Goal: Information Seeking & Learning: Learn about a topic

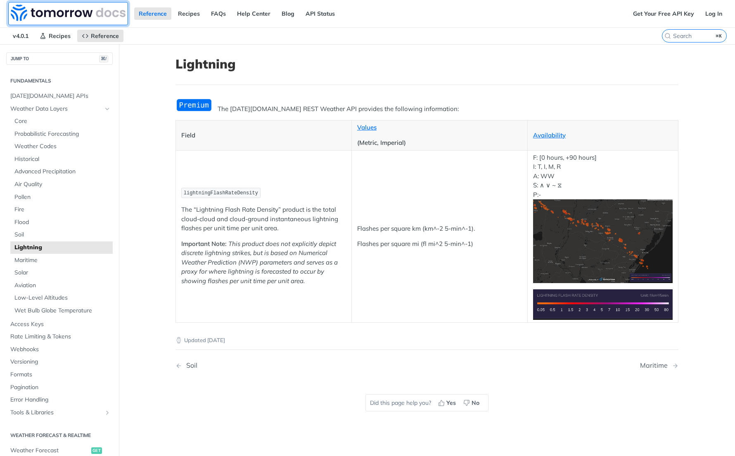
click at [66, 8] on img at bounding box center [68, 13] width 115 height 17
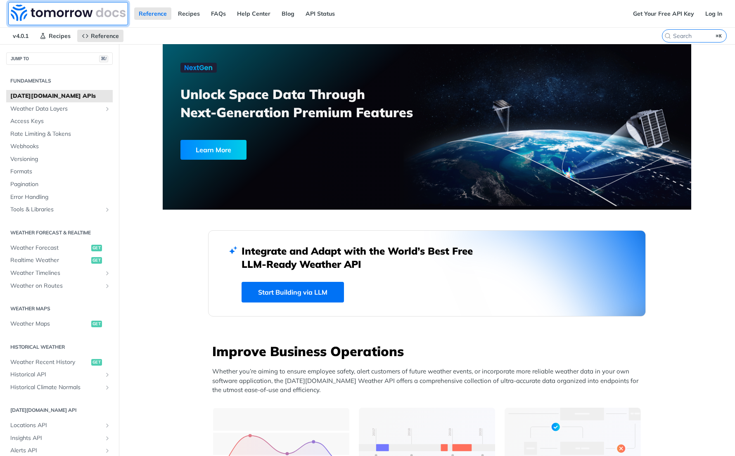
click at [60, 9] on img at bounding box center [68, 13] width 115 height 17
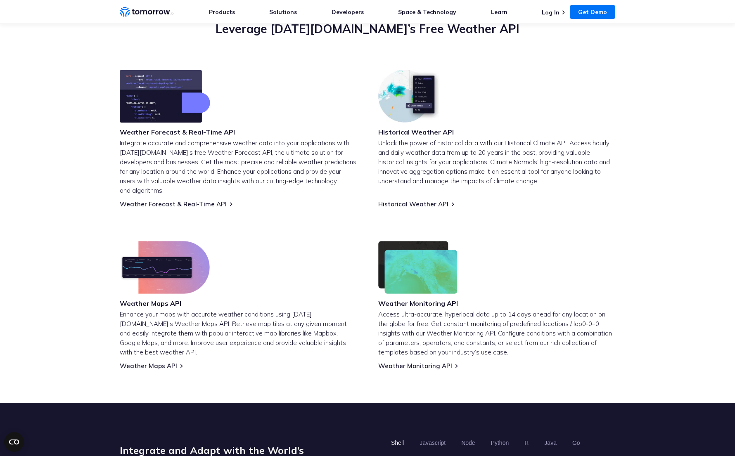
scroll to position [310, 0]
click at [147, 362] on link "Weather Maps API" at bounding box center [148, 366] width 57 height 8
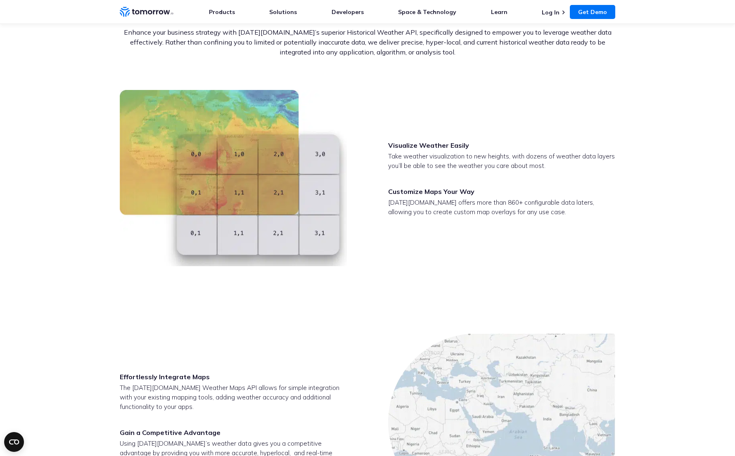
scroll to position [1059, 0]
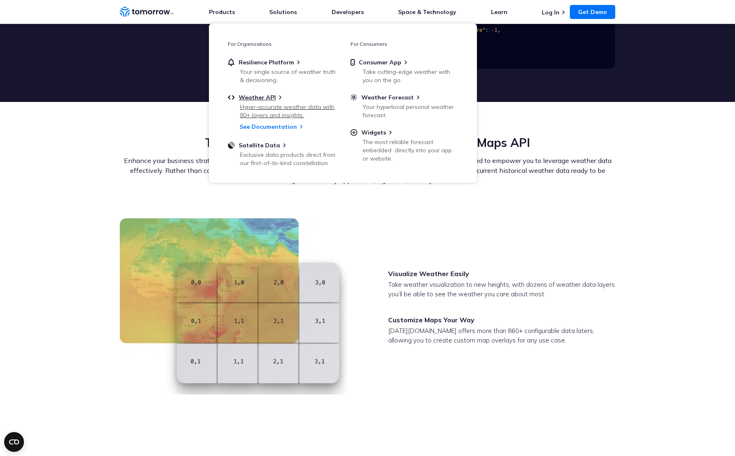
click at [269, 106] on div "Hyper-accurate weather data with 80+ layers and insights." at bounding box center [288, 111] width 96 height 17
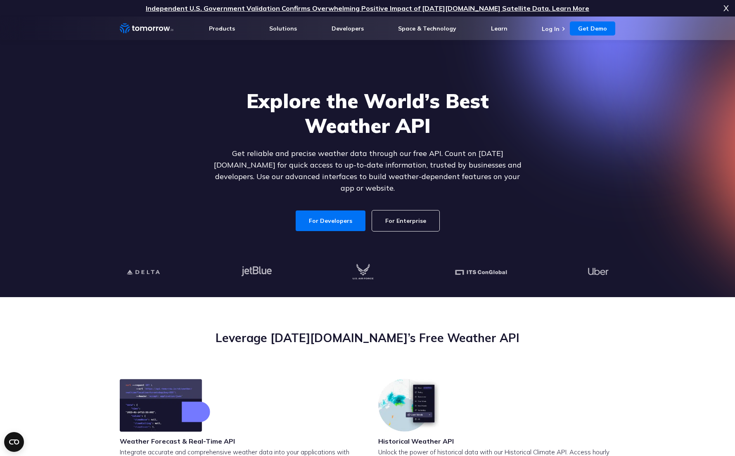
click at [410, 211] on link "For Enterprise" at bounding box center [405, 221] width 67 height 21
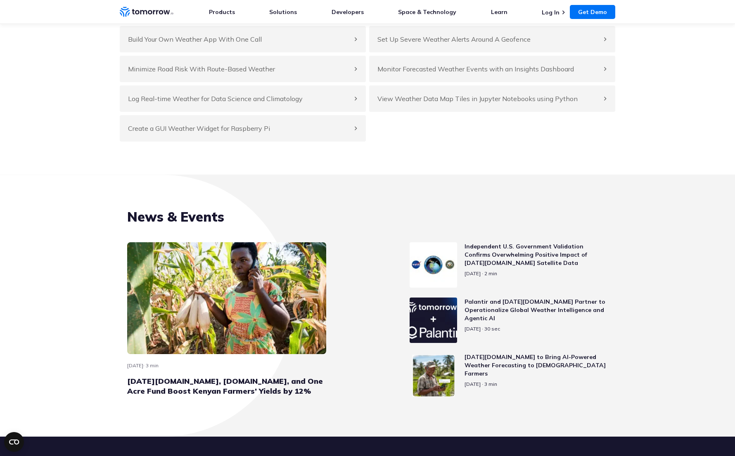
scroll to position [3785, 0]
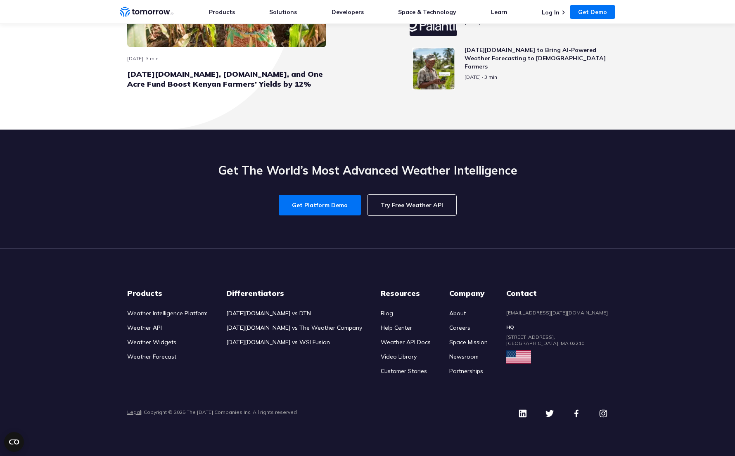
click at [411, 419] on div "Legal | Copyright © 2025 The Tomorrow Companies Inc. All rights reserved" at bounding box center [367, 413] width 481 height 19
click at [142, 330] on link "Weather API" at bounding box center [144, 327] width 35 height 7
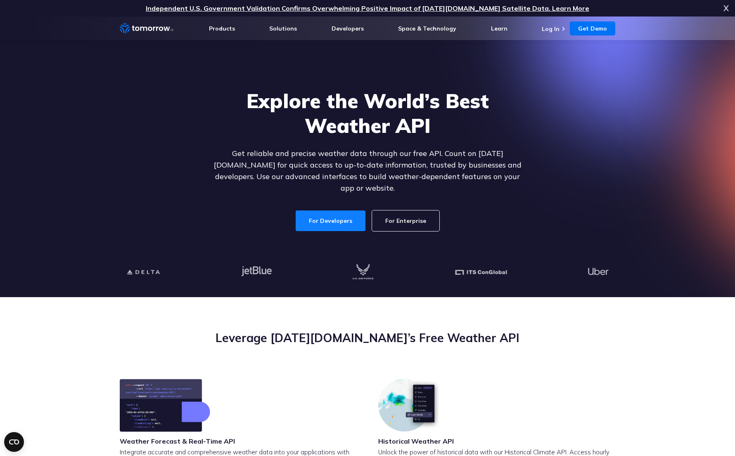
click at [325, 215] on link "For Developers" at bounding box center [331, 221] width 70 height 21
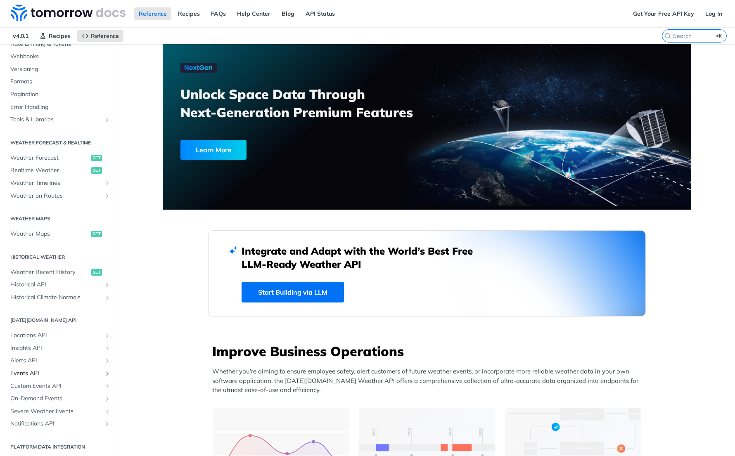
scroll to position [92, 0]
click at [26, 420] on span "Notifications API" at bounding box center [56, 422] width 92 height 8
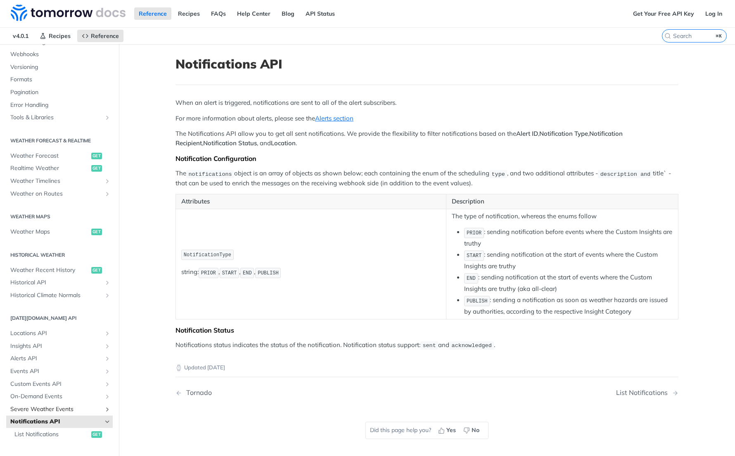
scroll to position [106, 0]
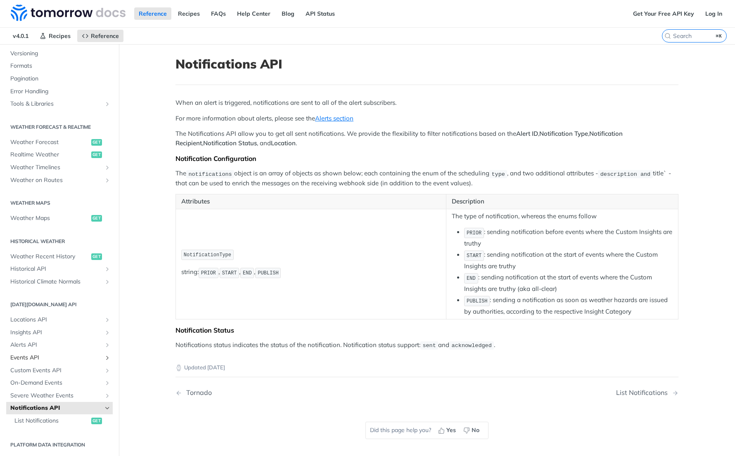
click at [20, 352] on link "Events API" at bounding box center [59, 358] width 107 height 12
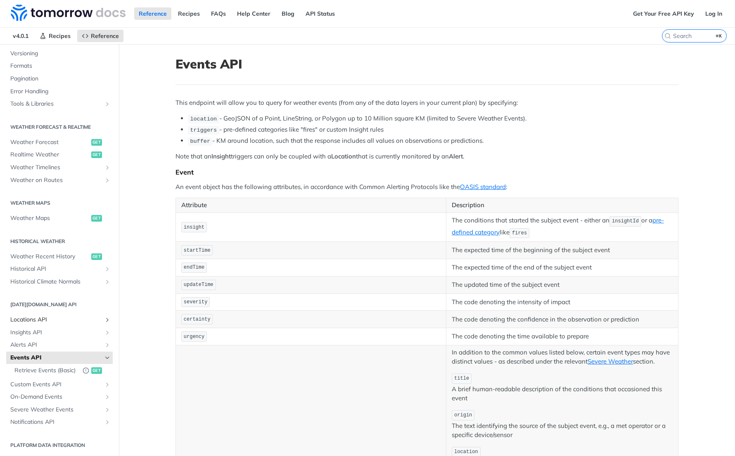
click at [19, 320] on span "Locations API" at bounding box center [56, 320] width 92 height 8
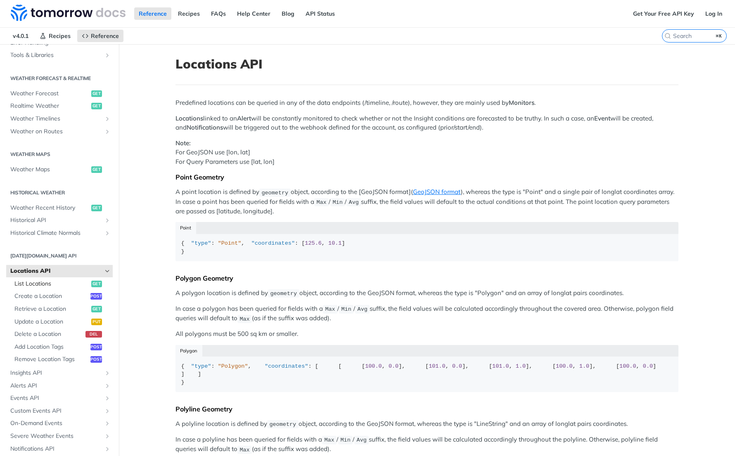
scroll to position [182, 0]
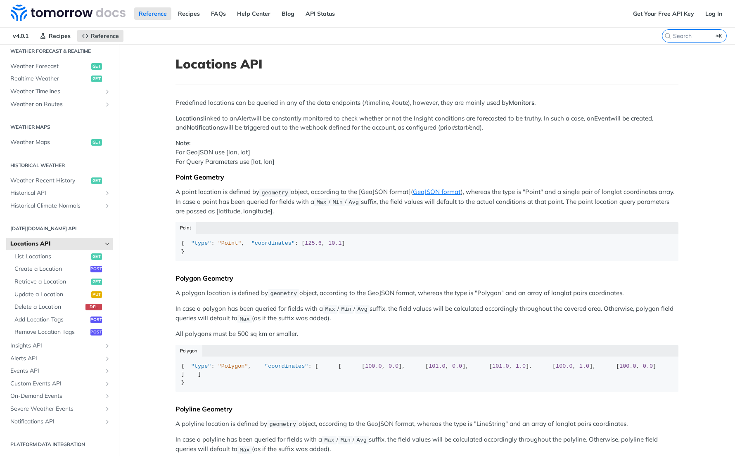
click at [22, 242] on span "Locations API" at bounding box center [56, 244] width 92 height 8
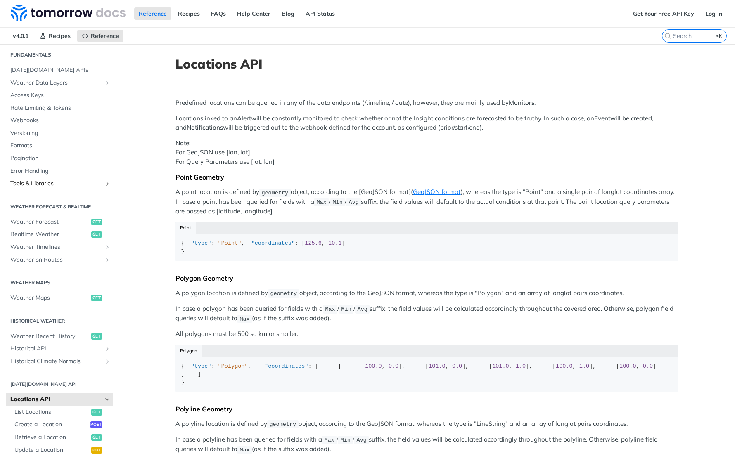
scroll to position [0, 0]
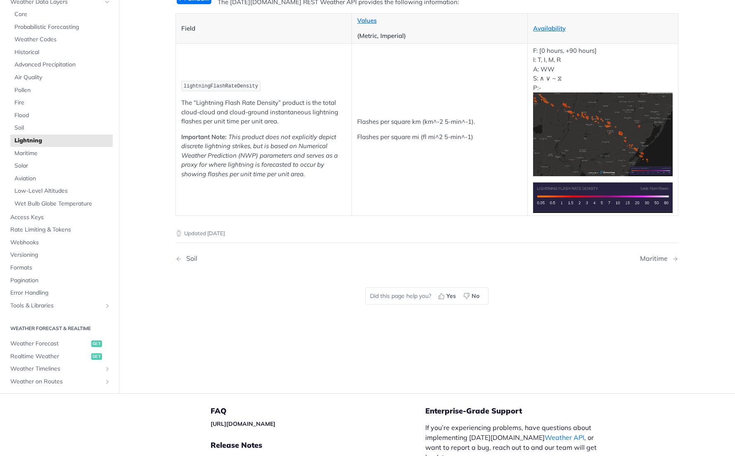
scroll to position [107, 0]
click at [609, 87] on p "F: [0 hours, +90 hours] I: T, I, M, R A: WW S: ∧ ∨ ~ ⧖ P:-" at bounding box center [603, 111] width 140 height 130
click at [595, 133] on img "Expand image" at bounding box center [603, 134] width 140 height 84
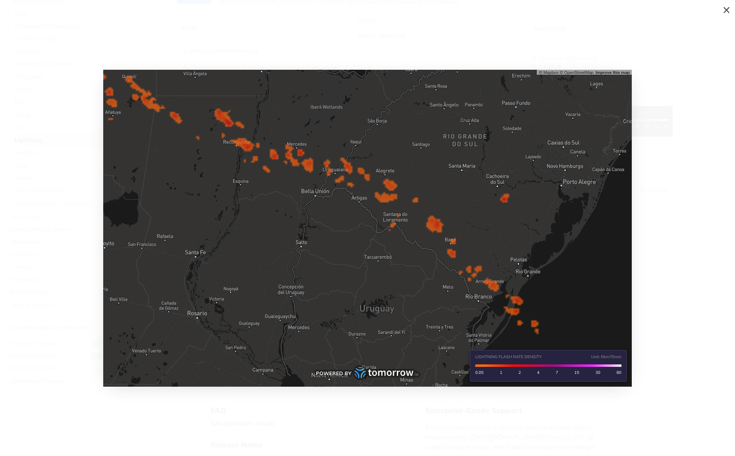
click at [667, 298] on span "Collapse image" at bounding box center [367, 228] width 735 height 456
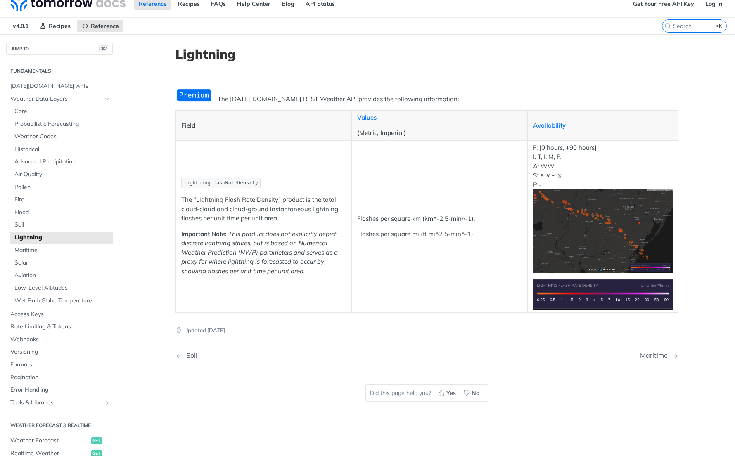
scroll to position [0, 0]
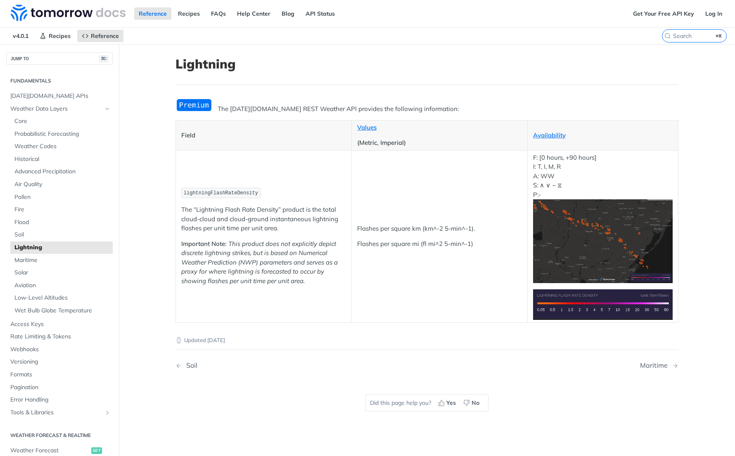
click at [566, 304] on img "Expand image" at bounding box center [603, 304] width 140 height 30
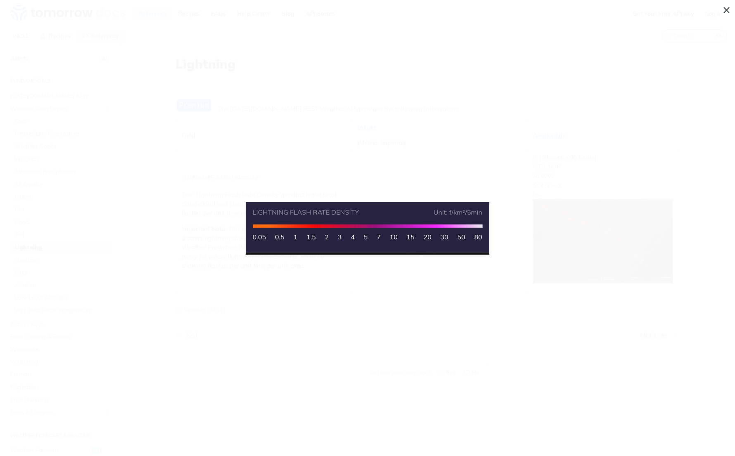
click at [384, 260] on span "Collapse image" at bounding box center [367, 228] width 735 height 456
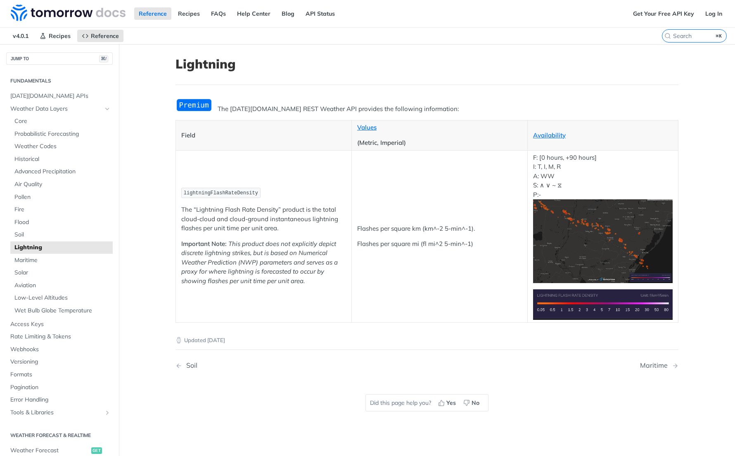
click at [573, 253] on img "Expand image" at bounding box center [603, 241] width 140 height 84
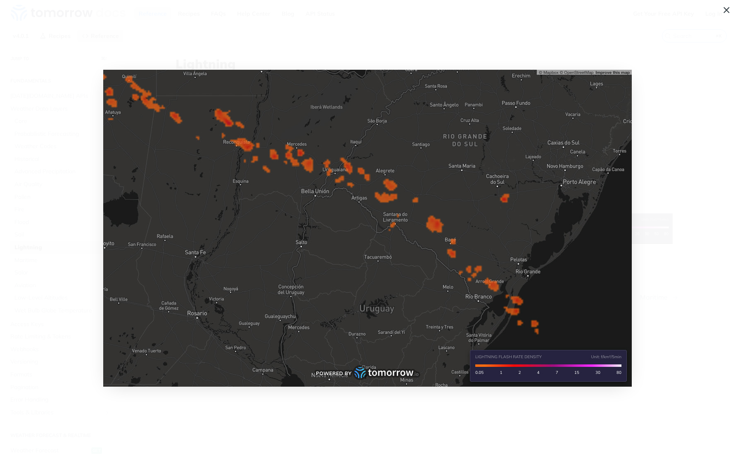
click at [644, 226] on span "Collapse image" at bounding box center [367, 228] width 735 height 456
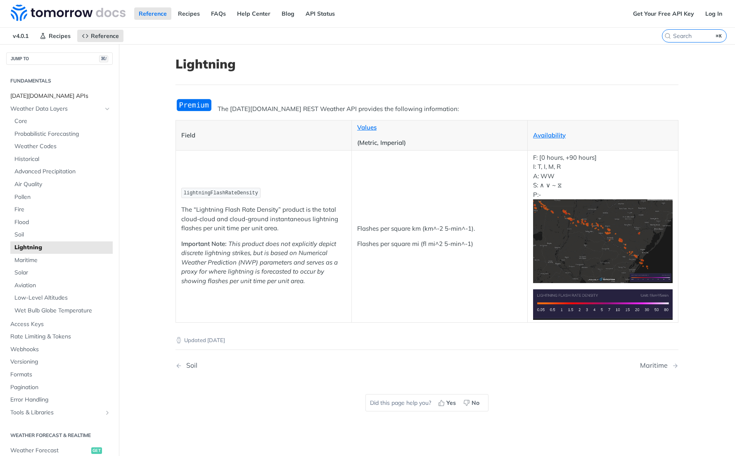
click at [55, 97] on span "Tomorrow.io APIs" at bounding box center [60, 96] width 100 height 8
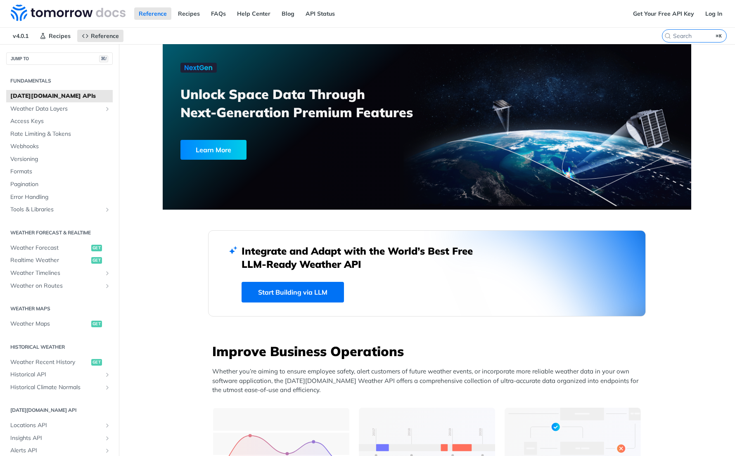
click at [45, 66] on div "Fundamentals Tomorrow.io APIs Weather Data Layers Core Probabilistic Forecastin…" at bounding box center [59, 329] width 119 height 528
click at [40, 64] on button "JUMP TO ⌘/" at bounding box center [59, 58] width 107 height 12
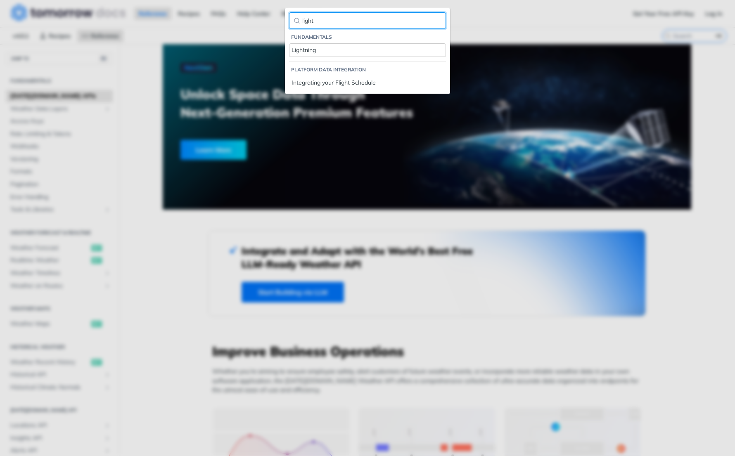
type input "light"
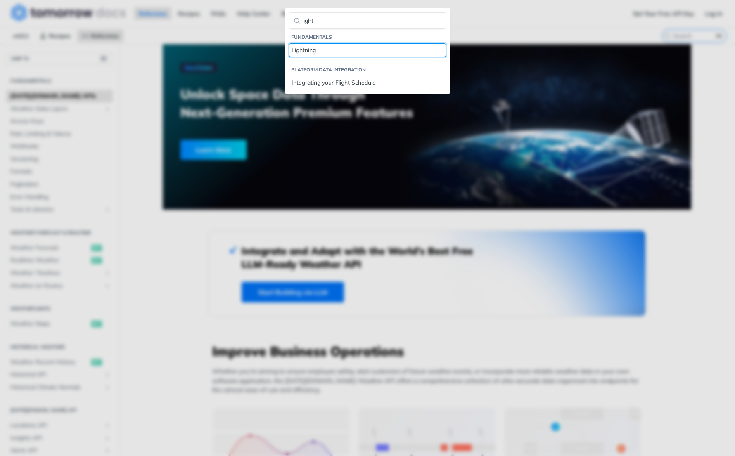
click at [307, 50] on div "Lightning" at bounding box center [367, 50] width 152 height 9
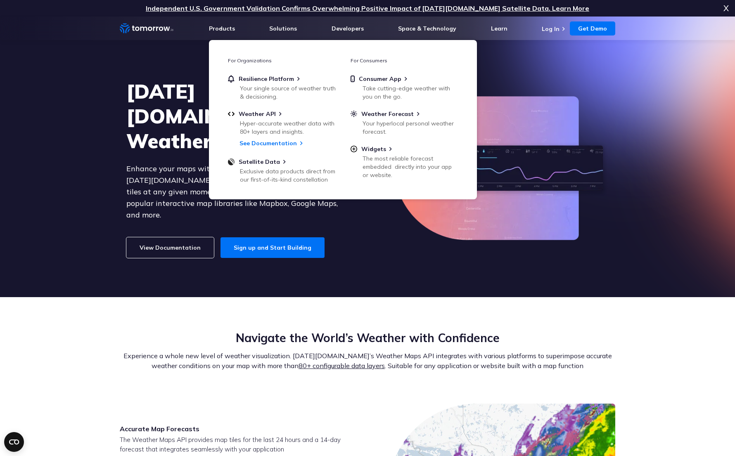
click at [138, 29] on icon "Home link" at bounding box center [137, 28] width 5 height 4
